Goal: Transaction & Acquisition: Obtain resource

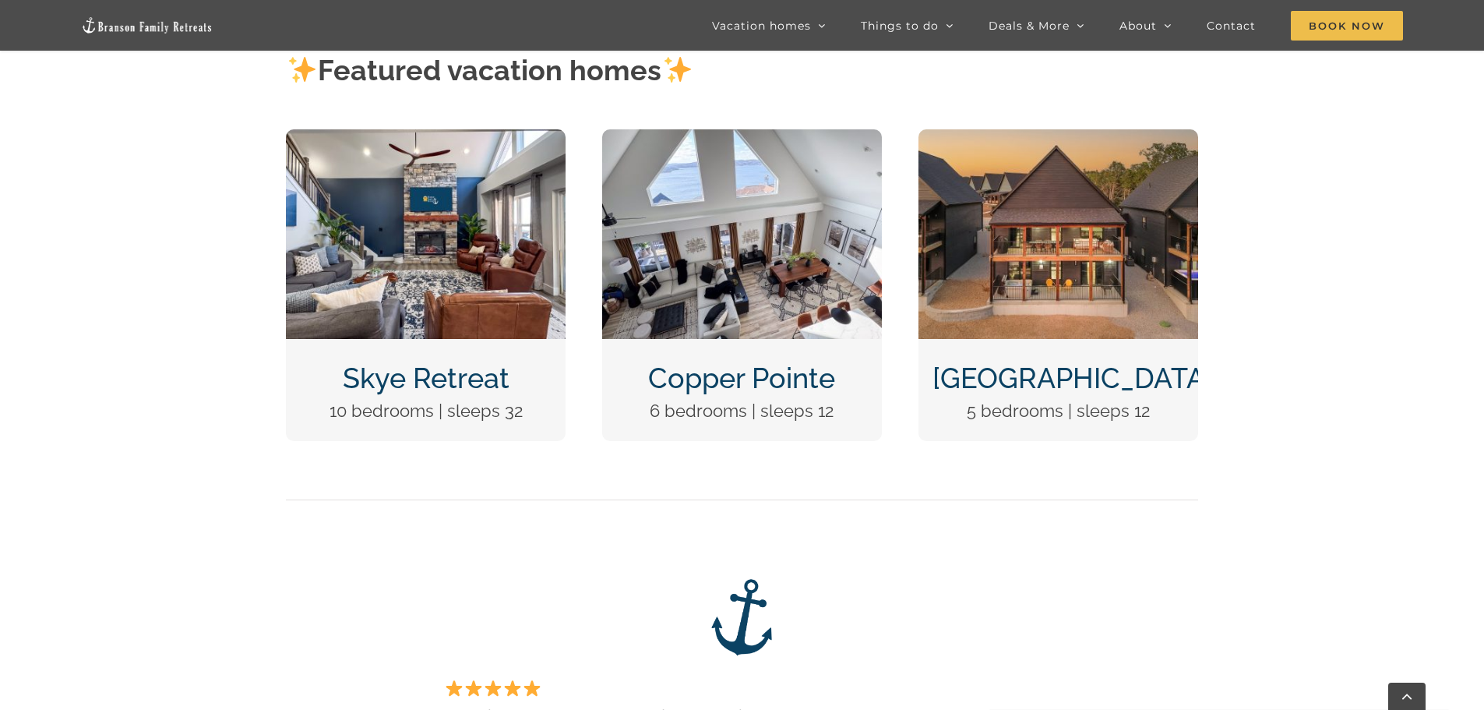
scroll to position [590, 0]
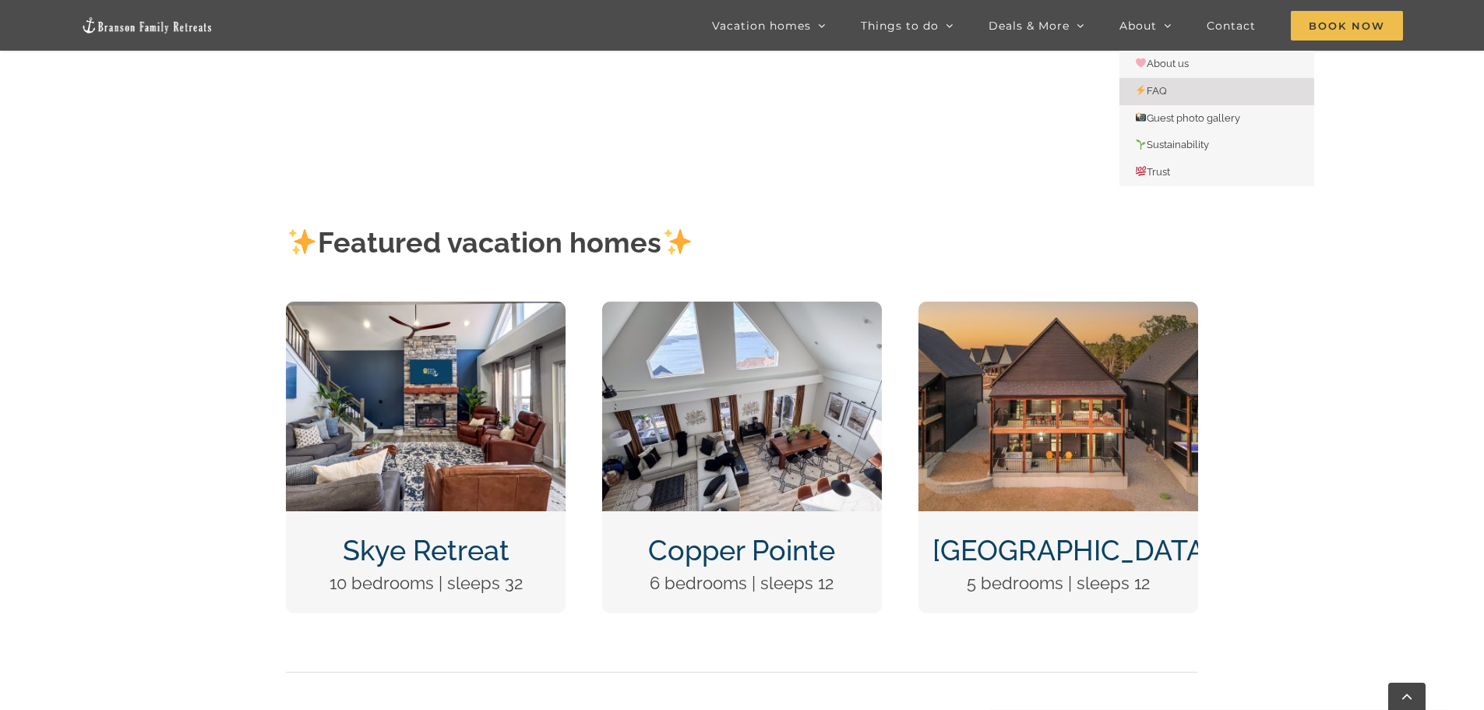
click at [1174, 86] on link "FAQ" at bounding box center [1216, 91] width 195 height 27
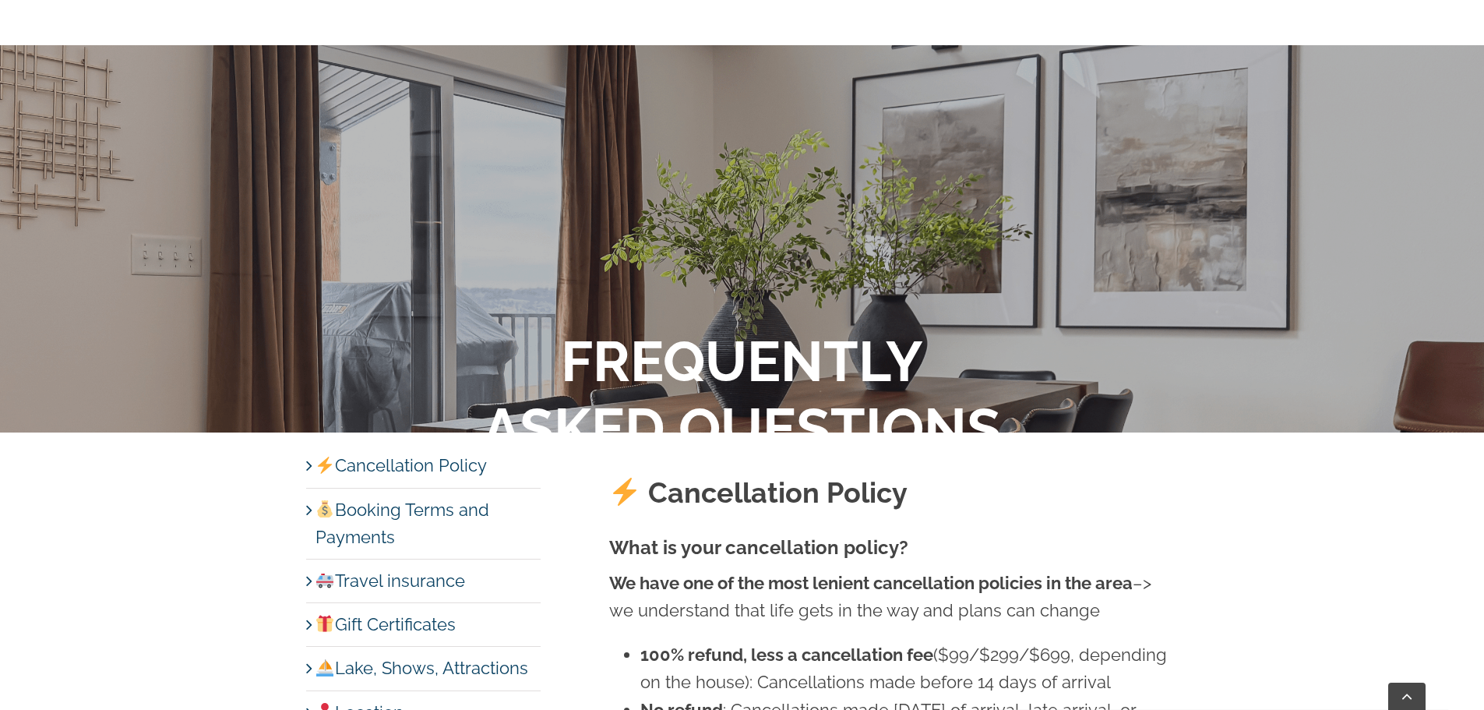
scroll to position [545, 0]
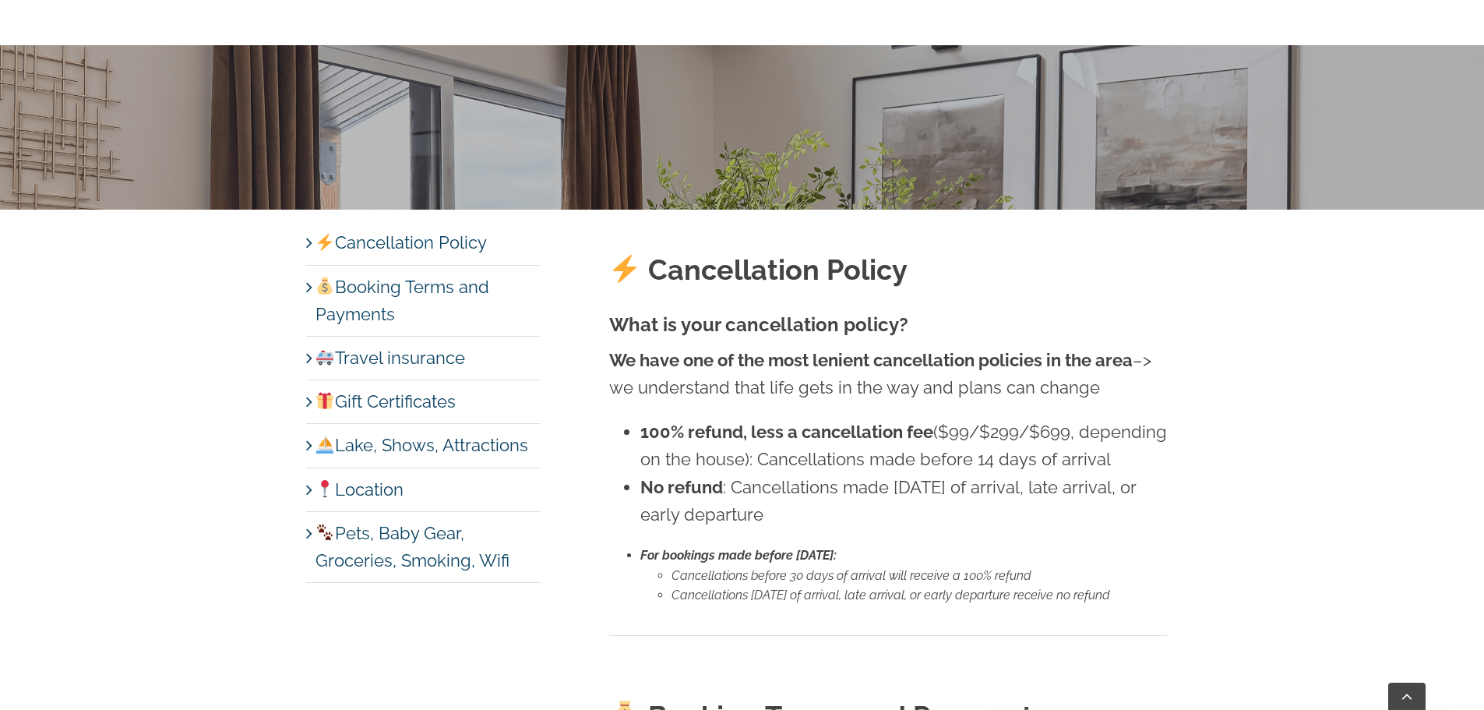
click at [367, 535] on link "Pets, Baby Gear, Groceries, Smoking, Wifi" at bounding box center [412, 547] width 194 height 48
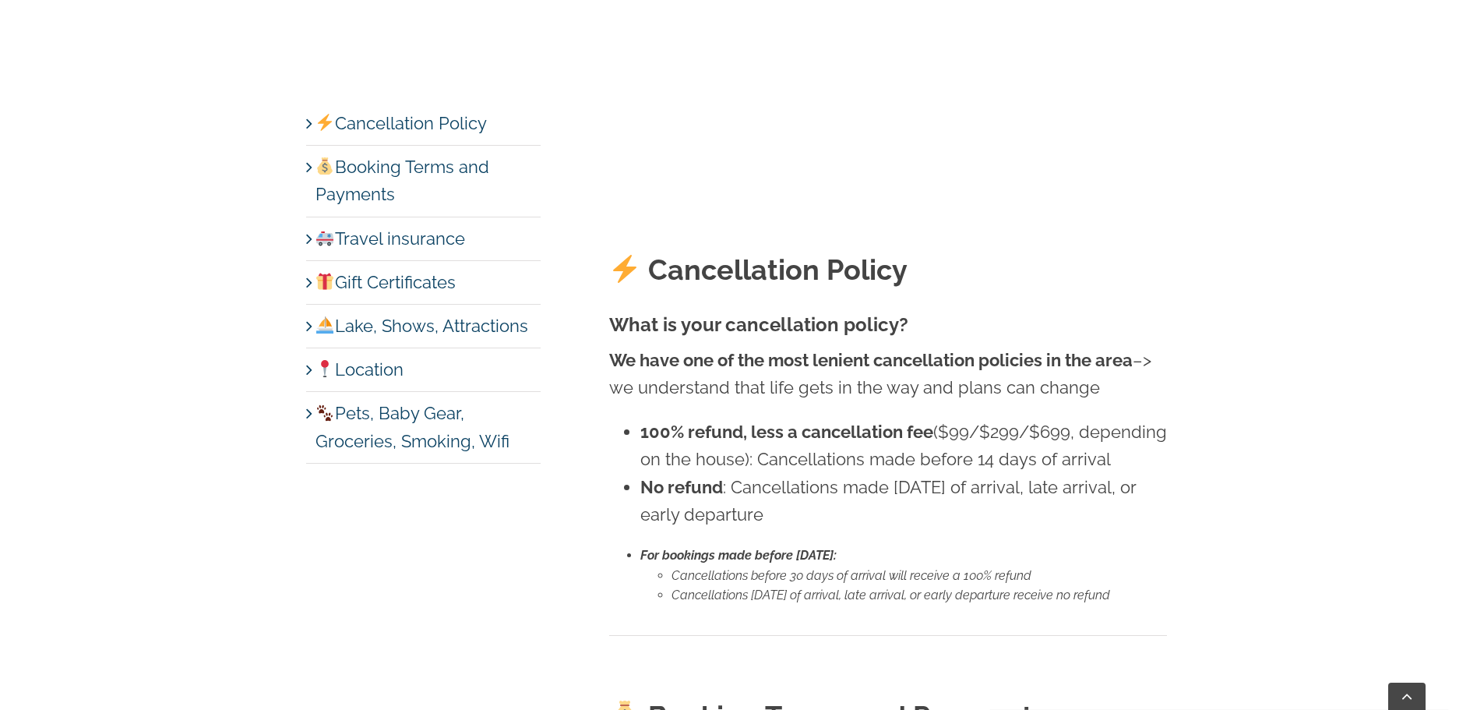
scroll to position [7600, 0]
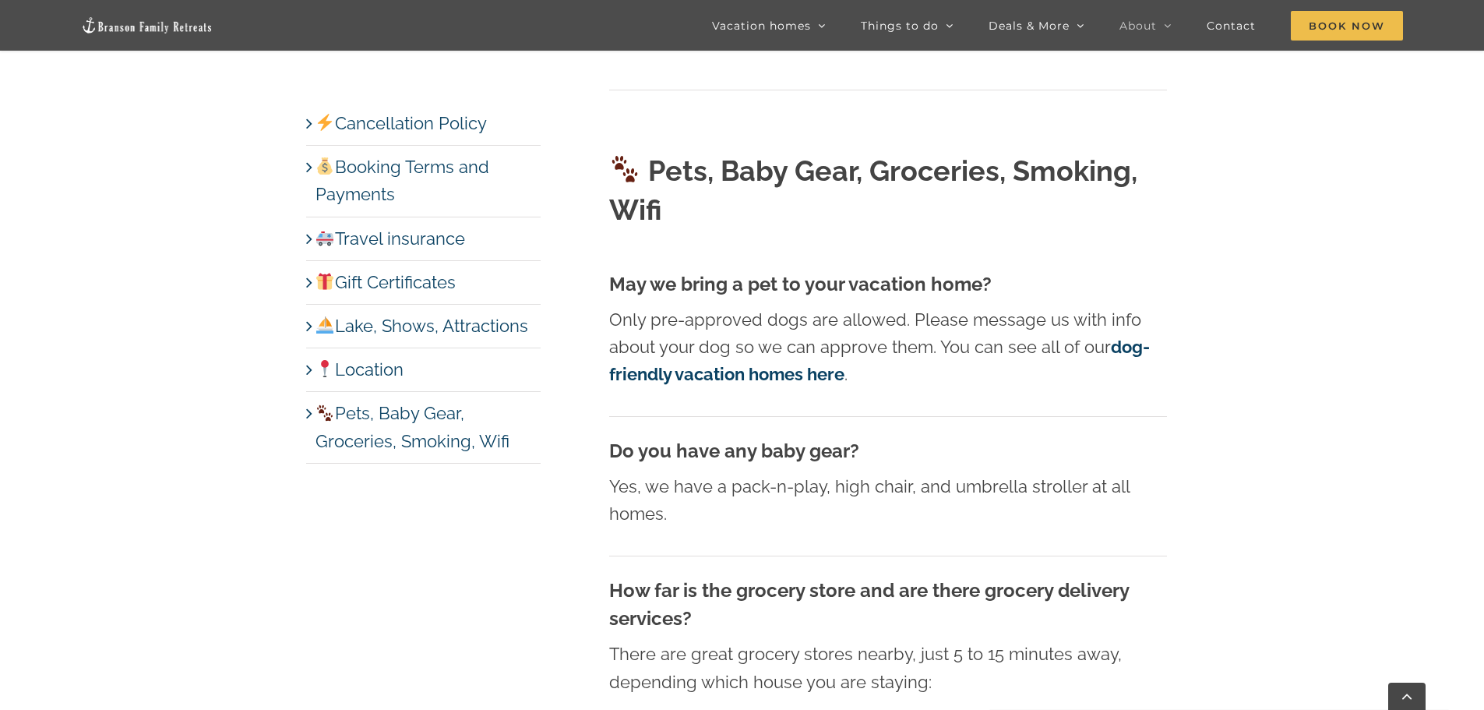
click at [791, 336] on strong "dog-friendly vacation homes here" at bounding box center [879, 360] width 541 height 48
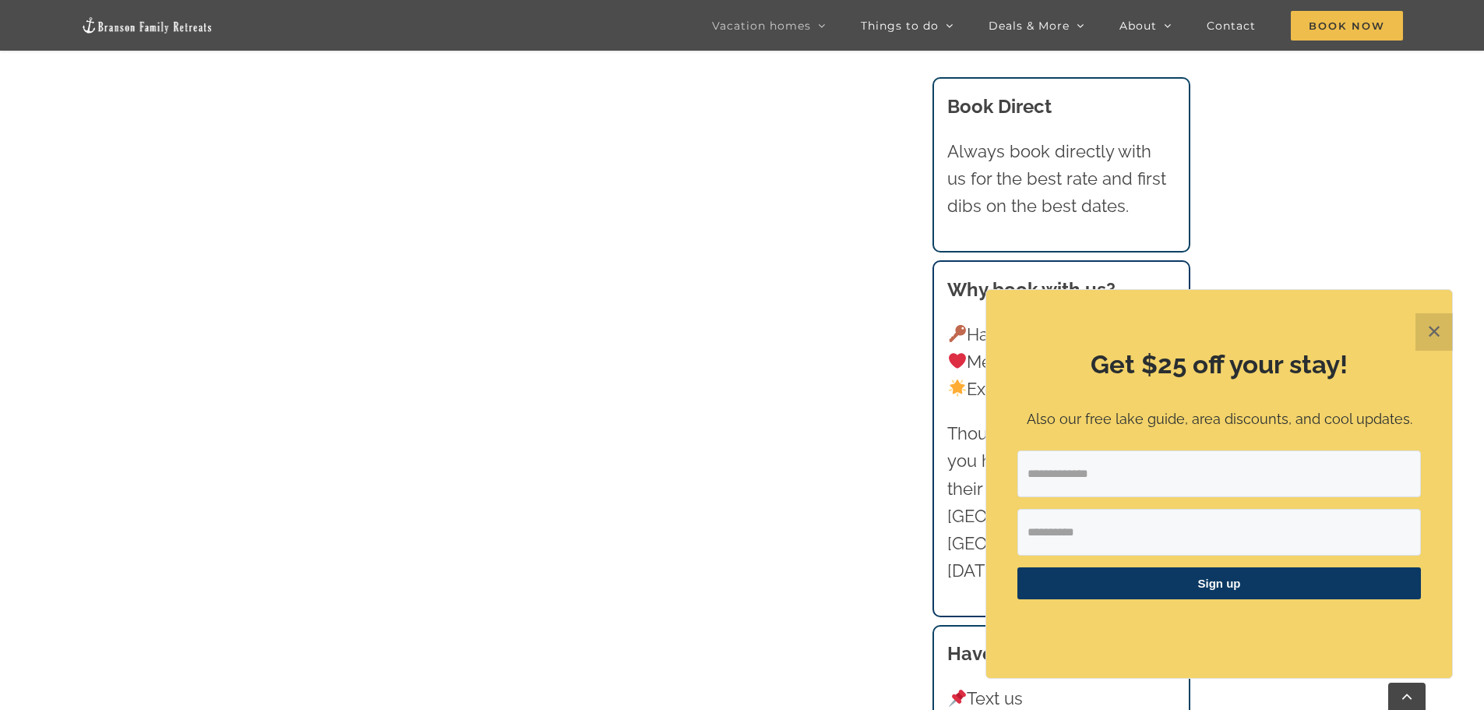
scroll to position [1558, 0]
click at [1430, 321] on button "✕" at bounding box center [1433, 331] width 37 height 37
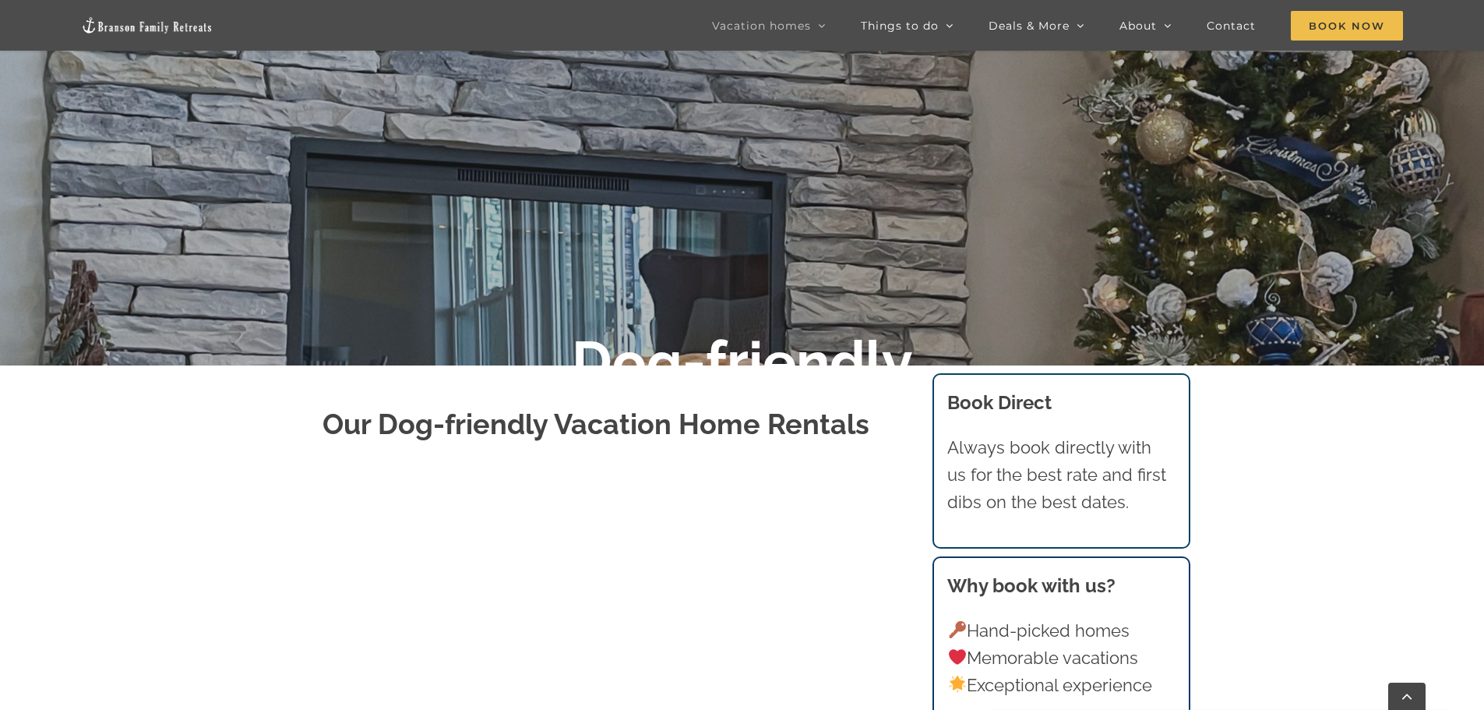
scroll to position [738, 0]
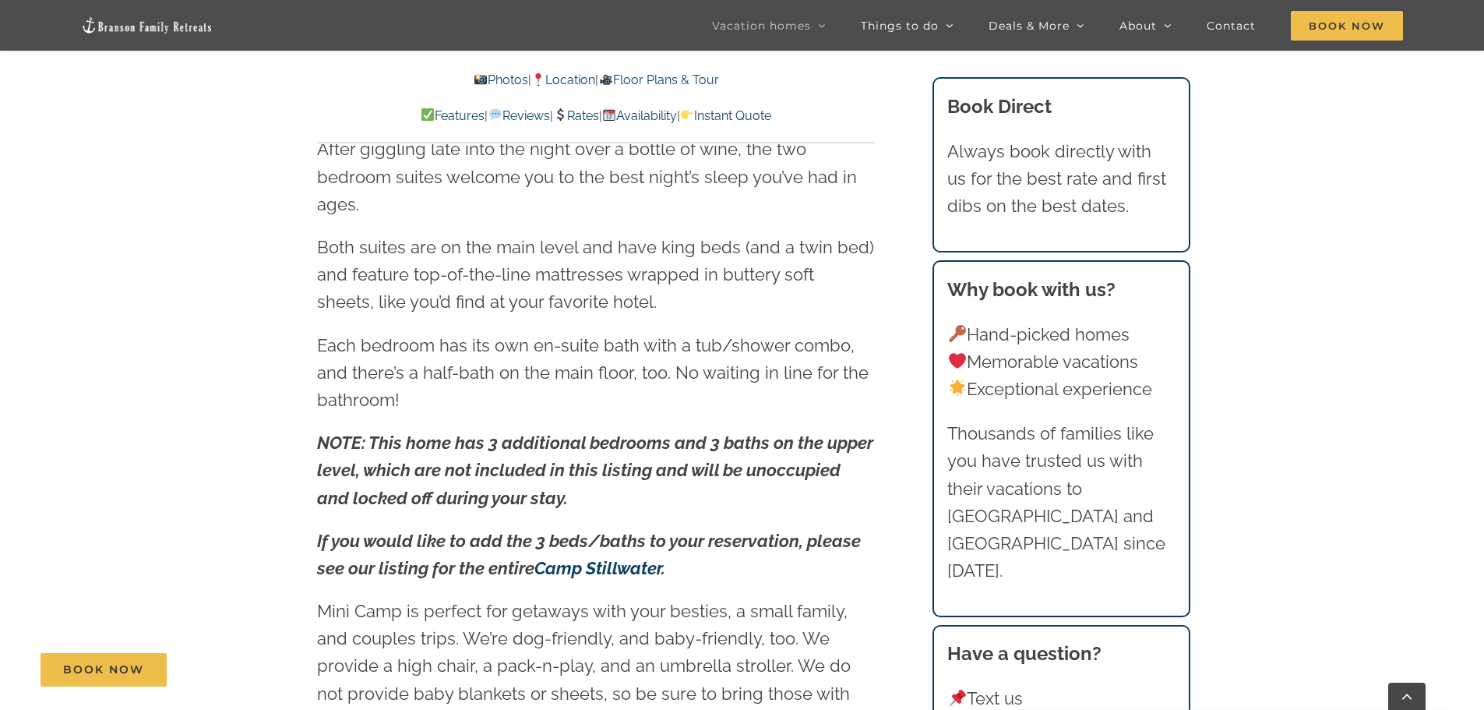
scroll to position [2181, 0]
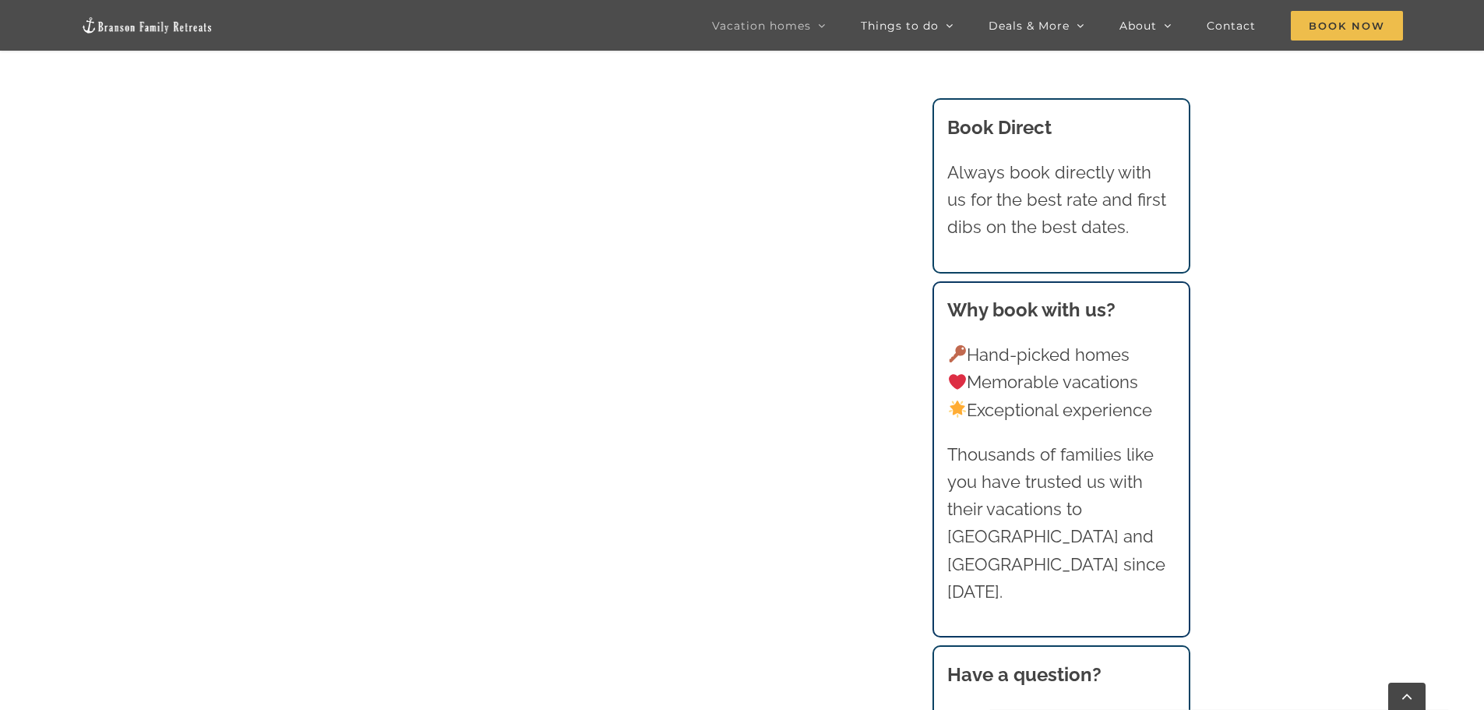
scroll to position [815, 0]
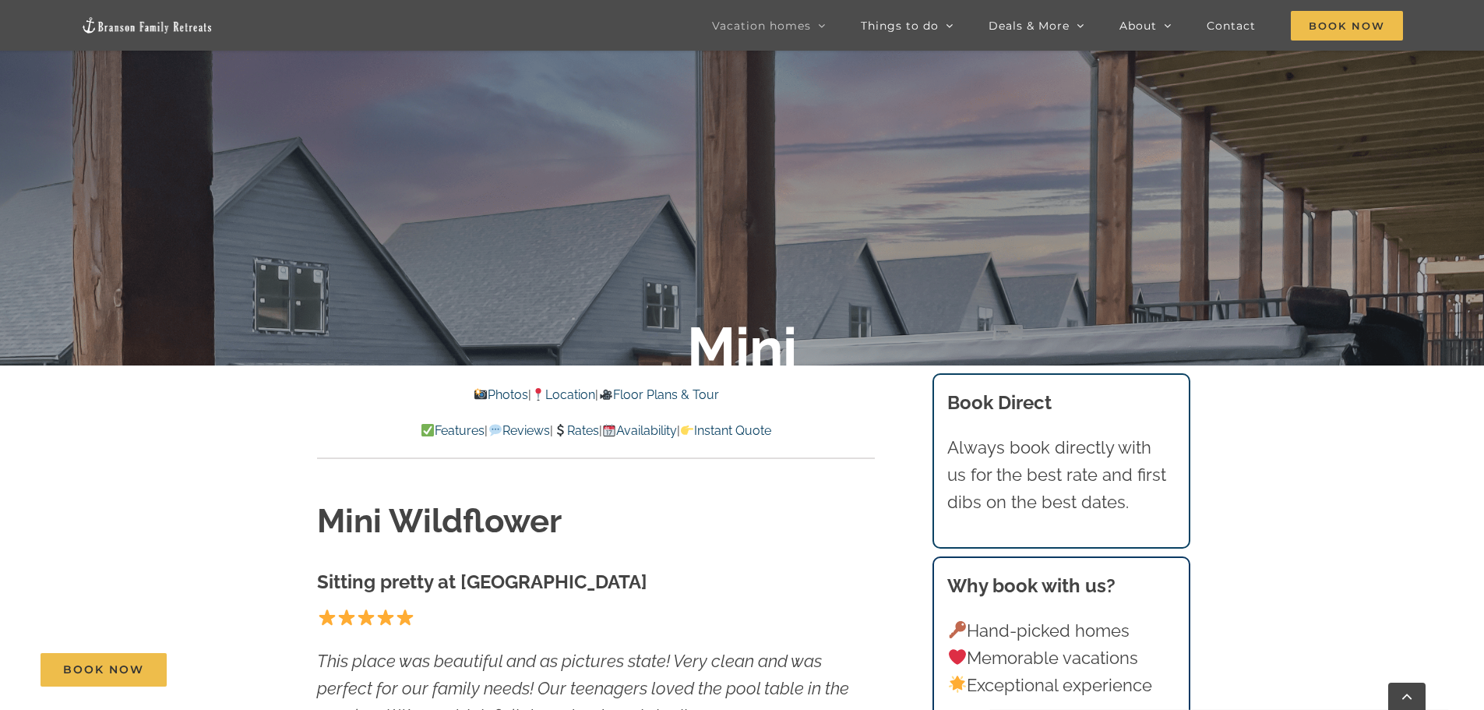
scroll to position [779, 0]
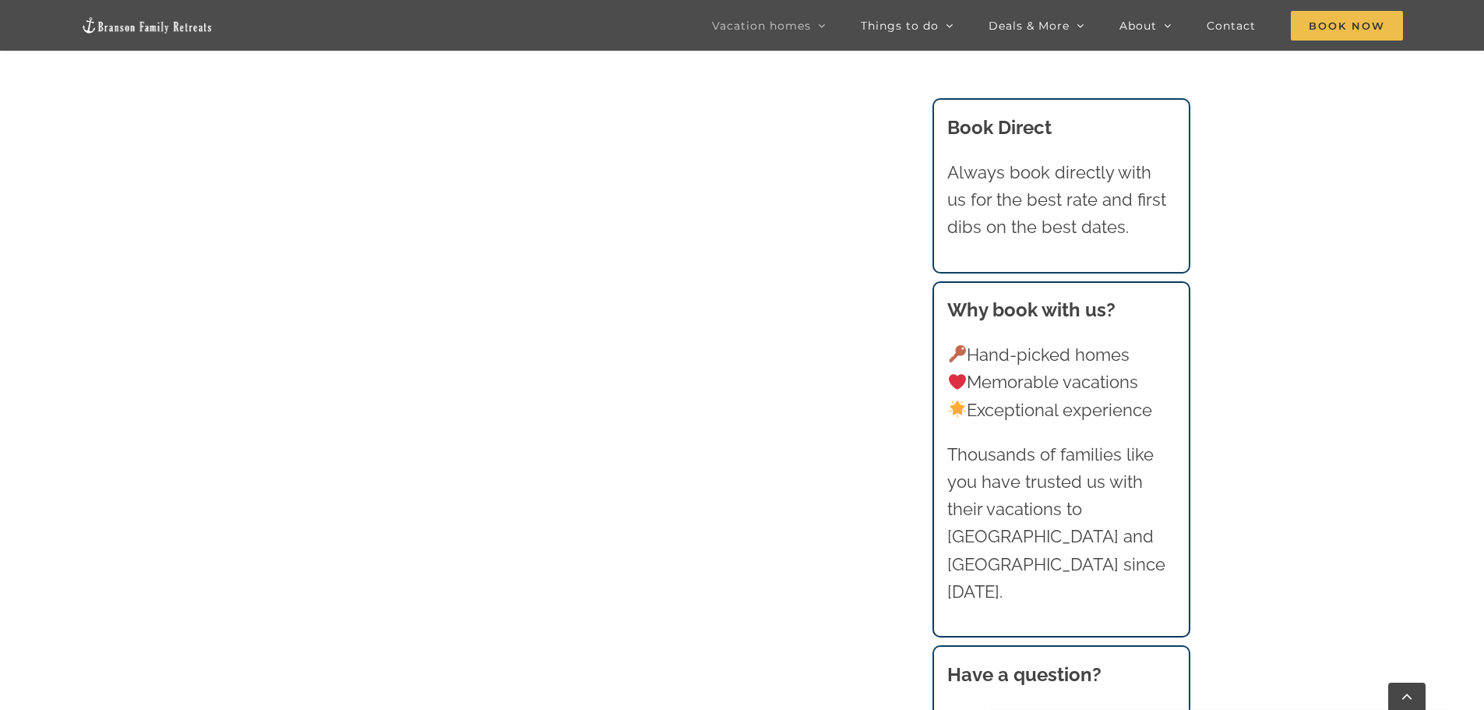
scroll to position [893, 0]
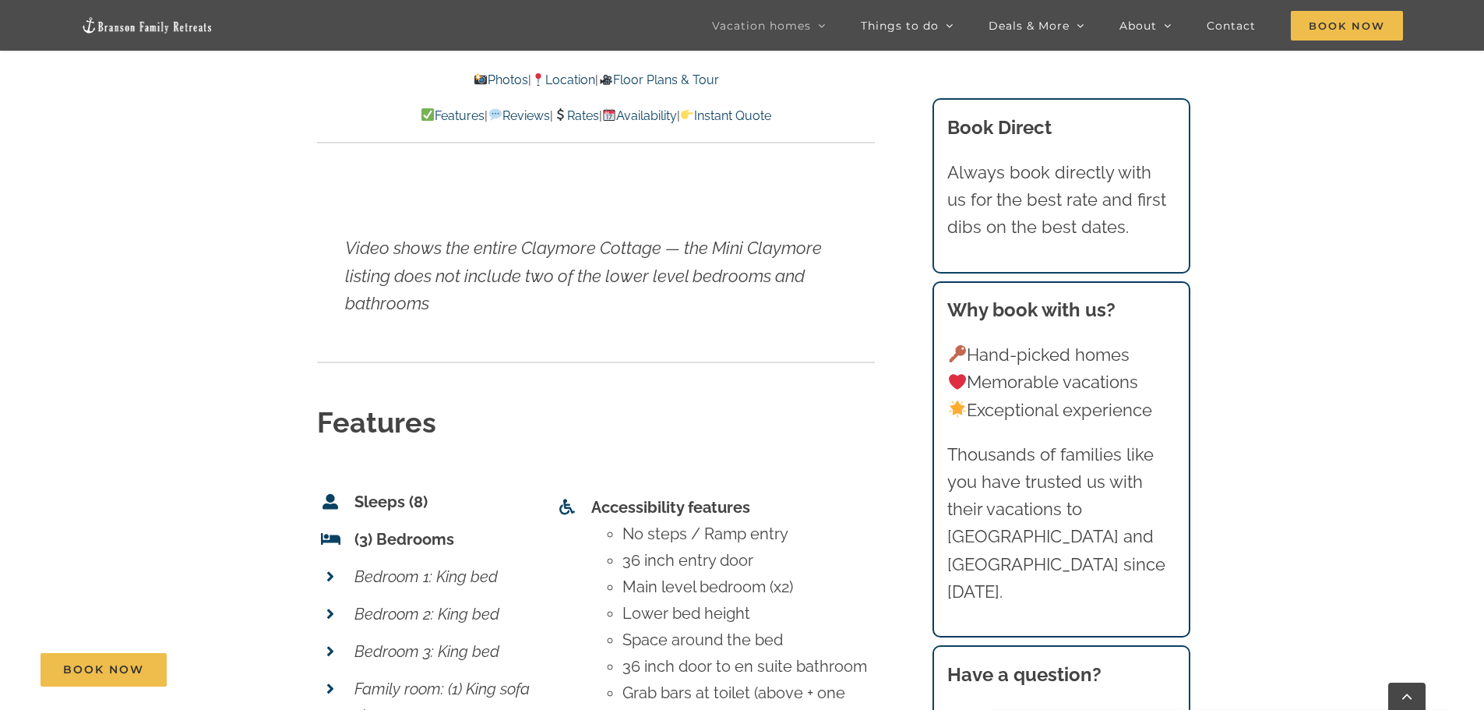
scroll to position [6309, 0]
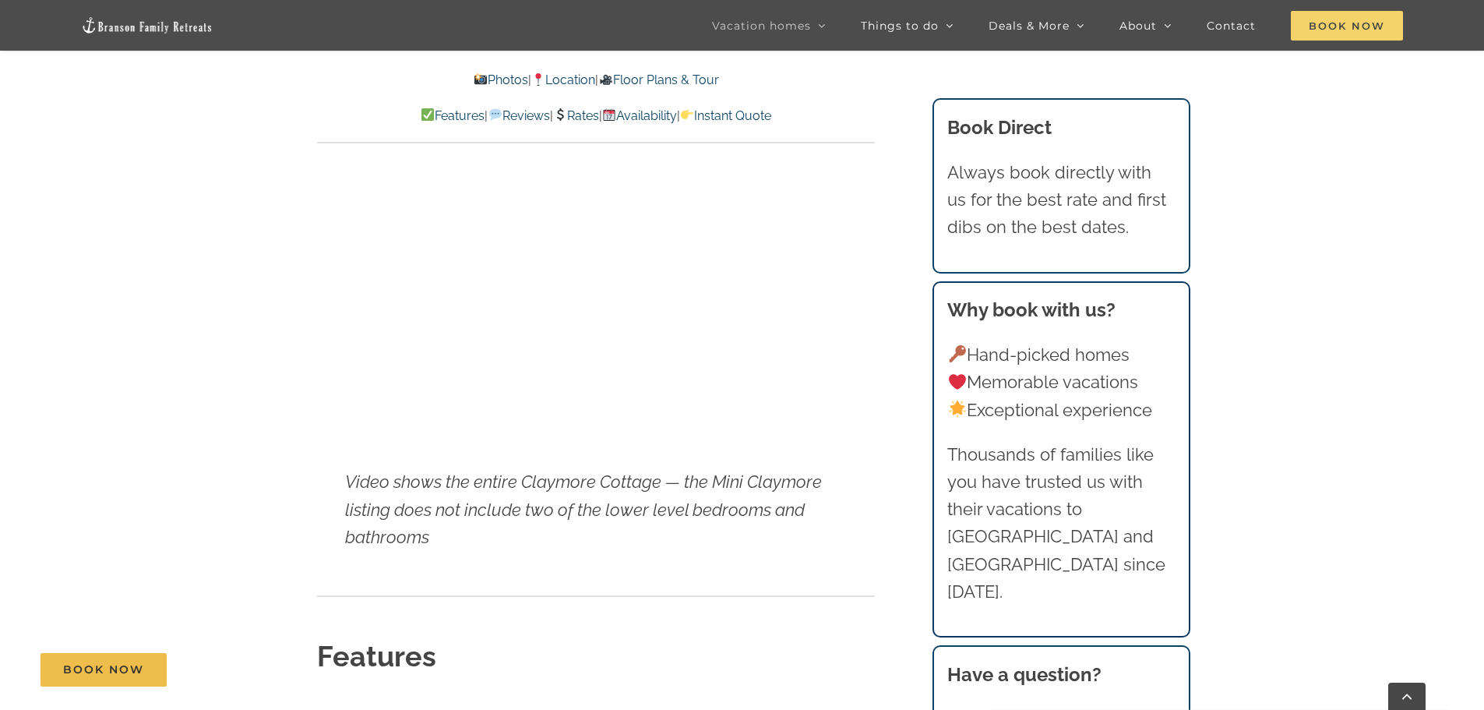
click at [1335, 24] on span "Book Now" at bounding box center [1347, 26] width 112 height 30
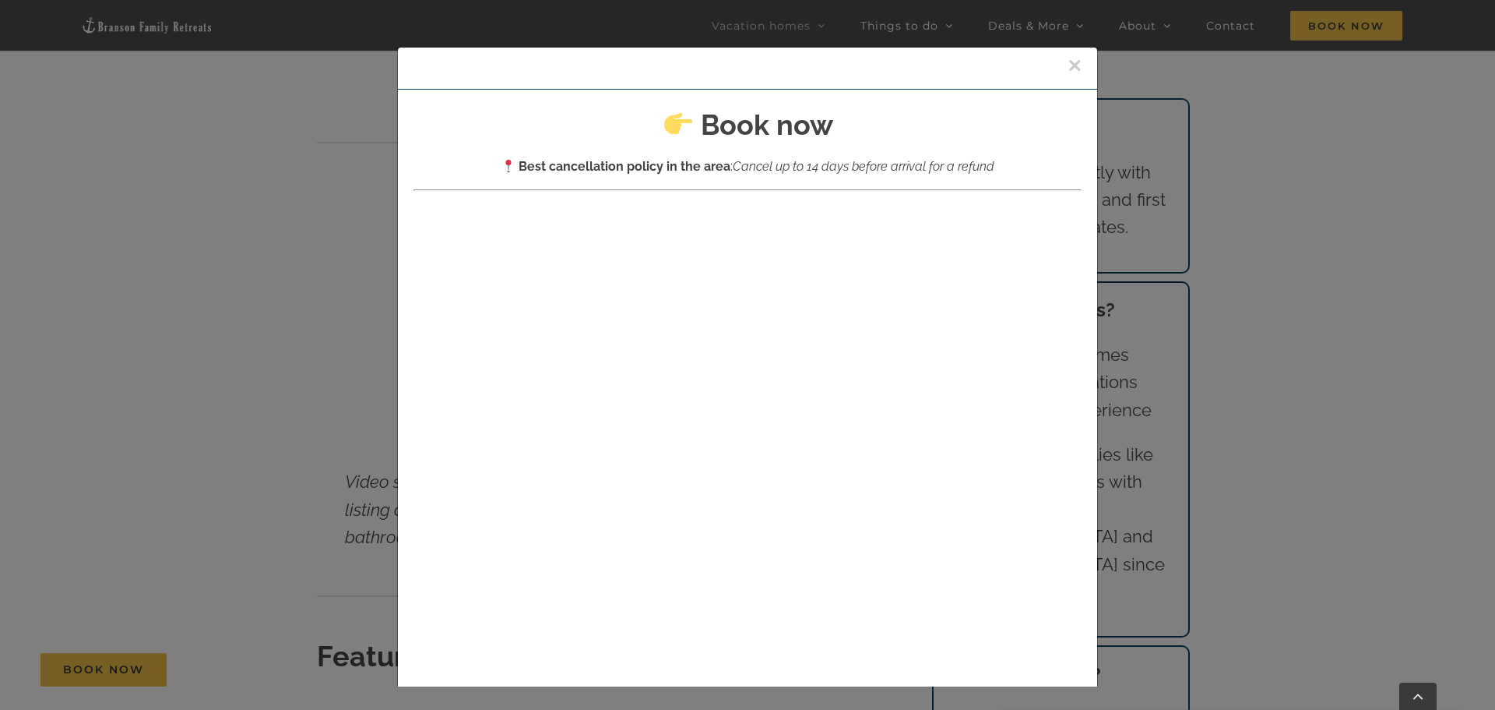
click at [1068, 69] on button "×" at bounding box center [1075, 65] width 14 height 23
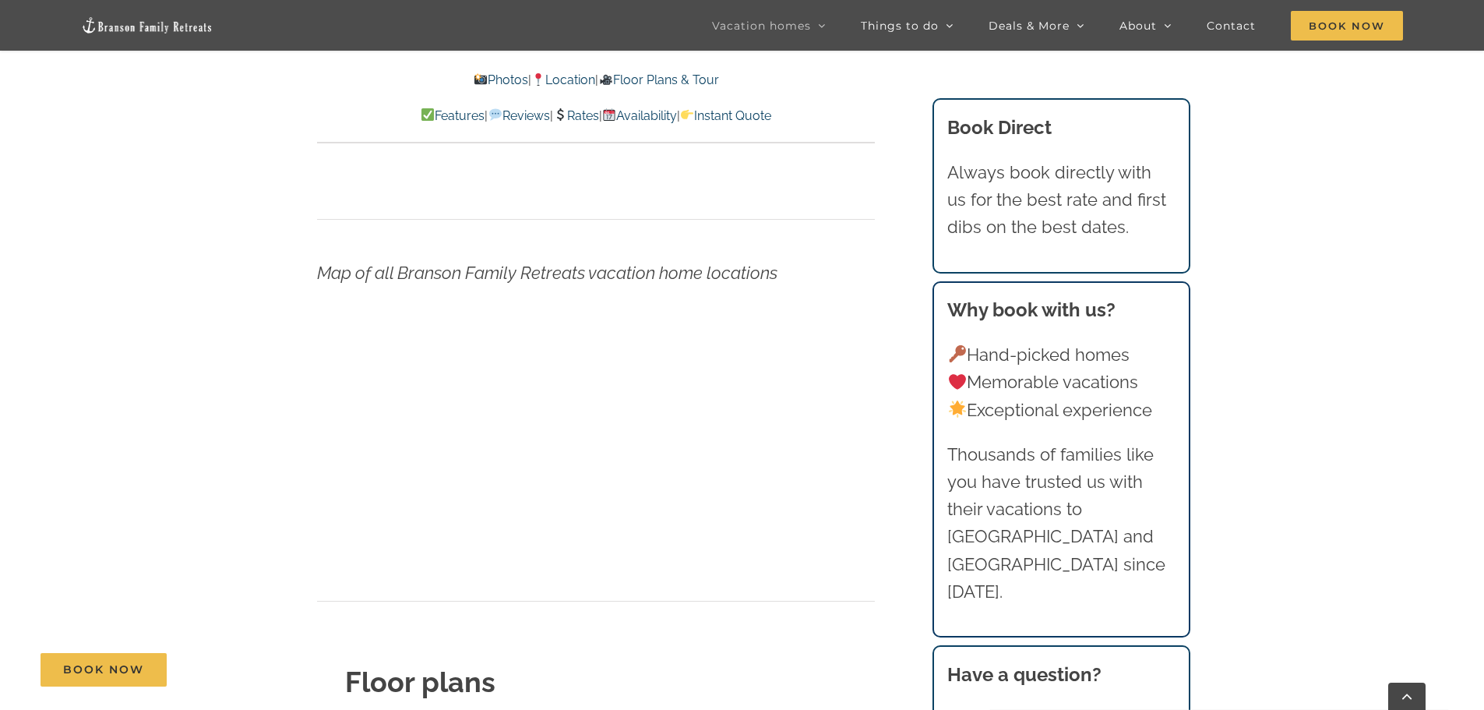
scroll to position [5374, 0]
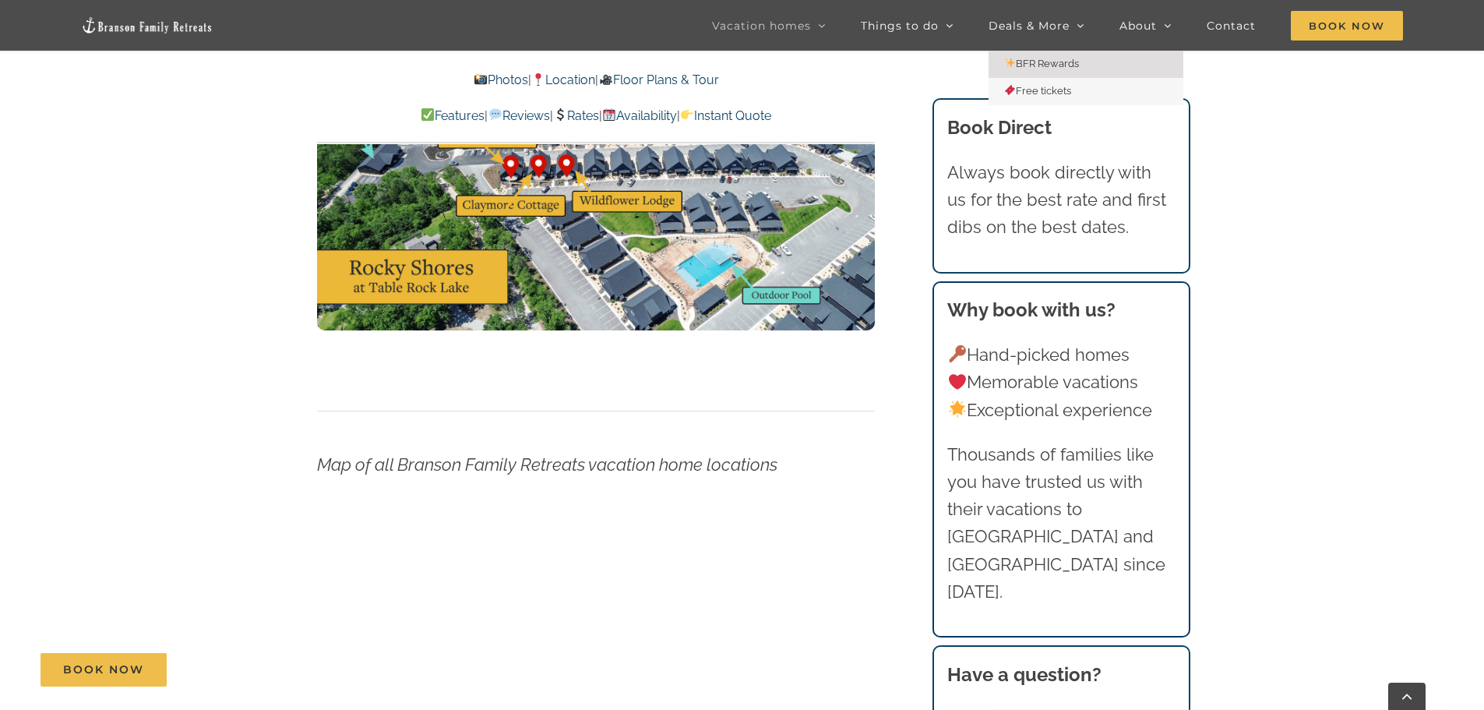
click at [1057, 64] on span "BFR Rewards" at bounding box center [1041, 64] width 75 height 12
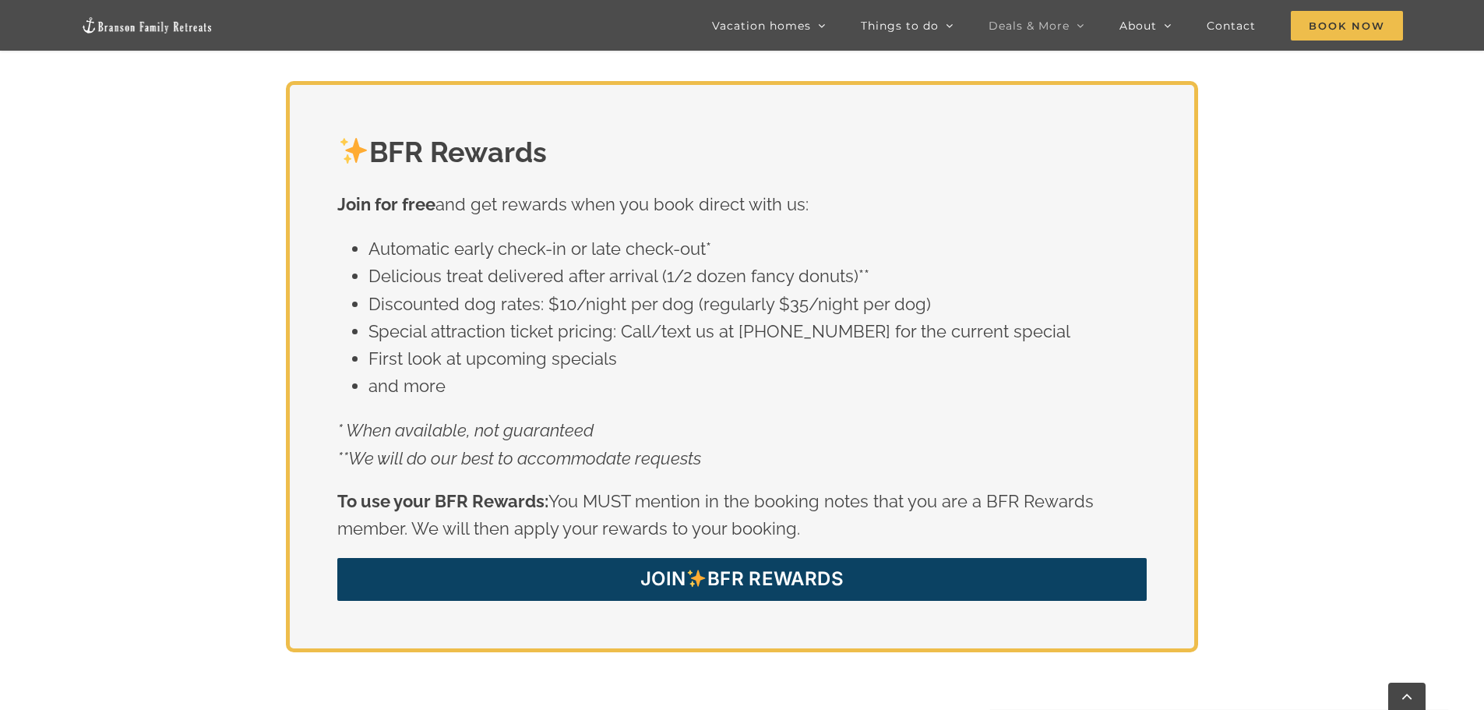
scroll to position [2700, 0]
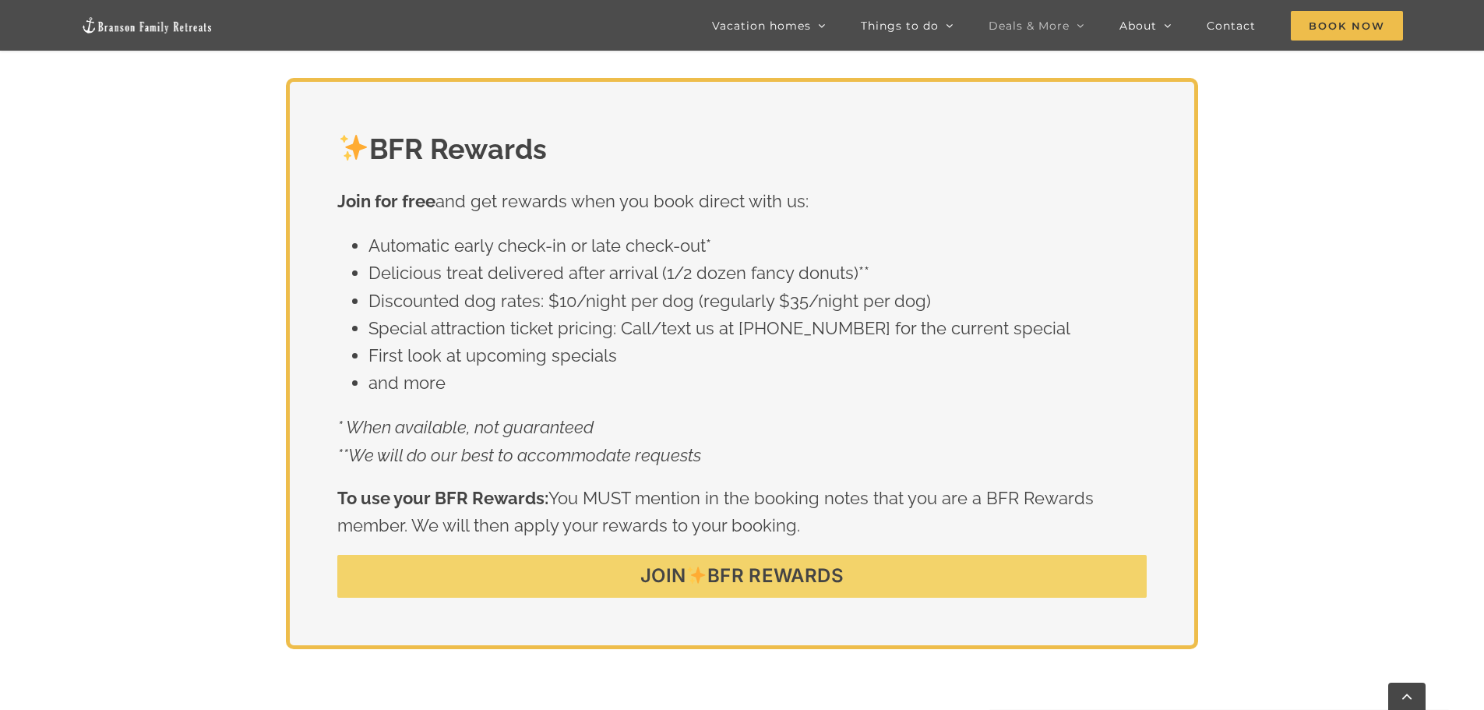
click at [781, 565] on span "JOIN BFR REWARDS" at bounding box center [741, 576] width 203 height 23
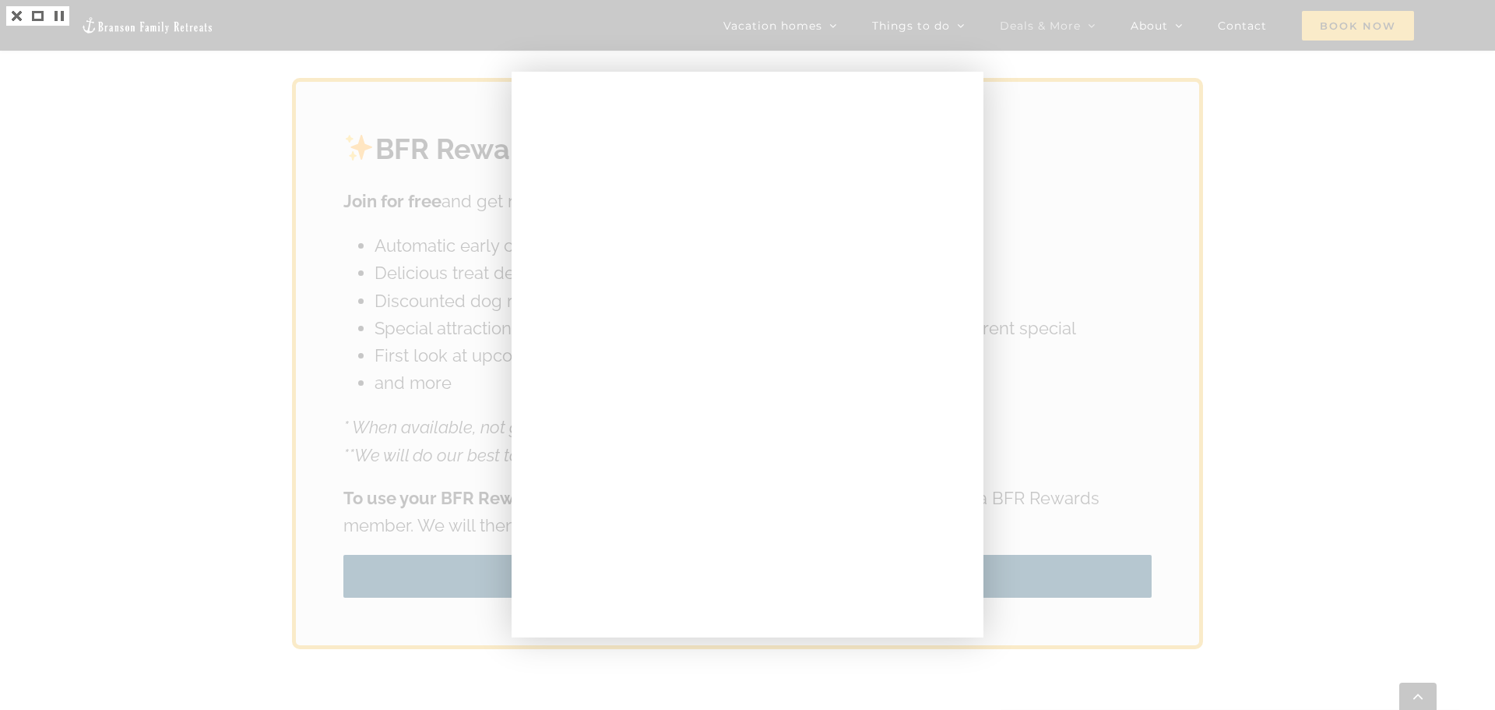
click at [1118, 114] on div at bounding box center [747, 355] width 1495 height 710
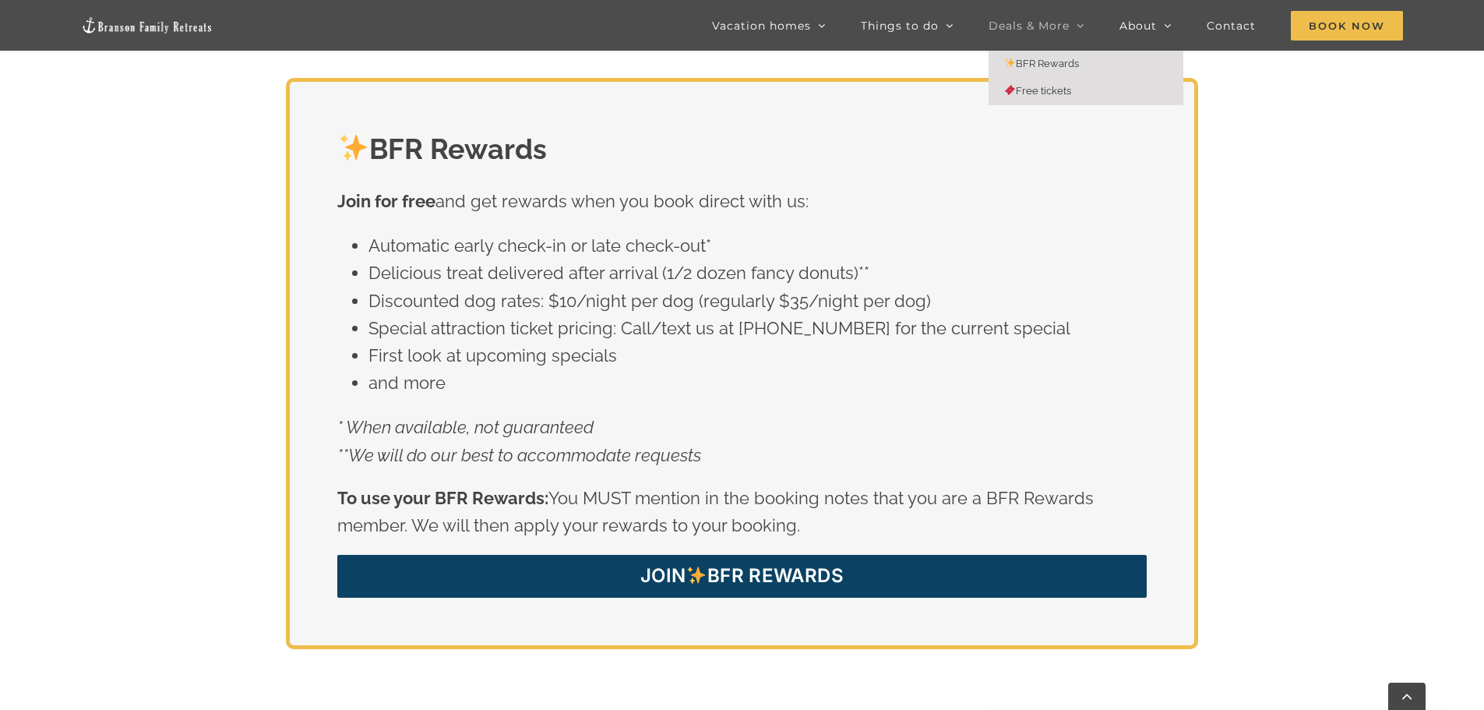
click at [1048, 91] on span "Free tickets" at bounding box center [1037, 91] width 67 height 12
